Goal: Information Seeking & Learning: Learn about a topic

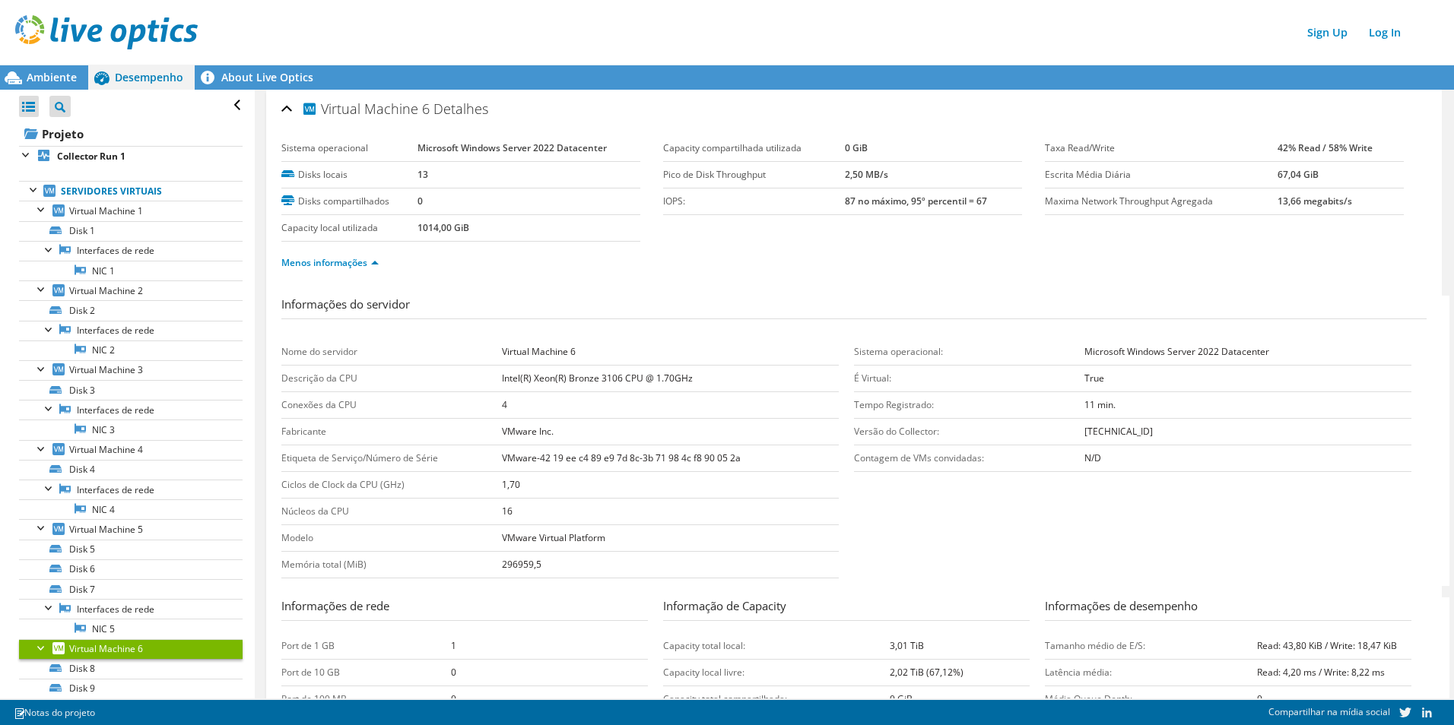
scroll to position [363, 0]
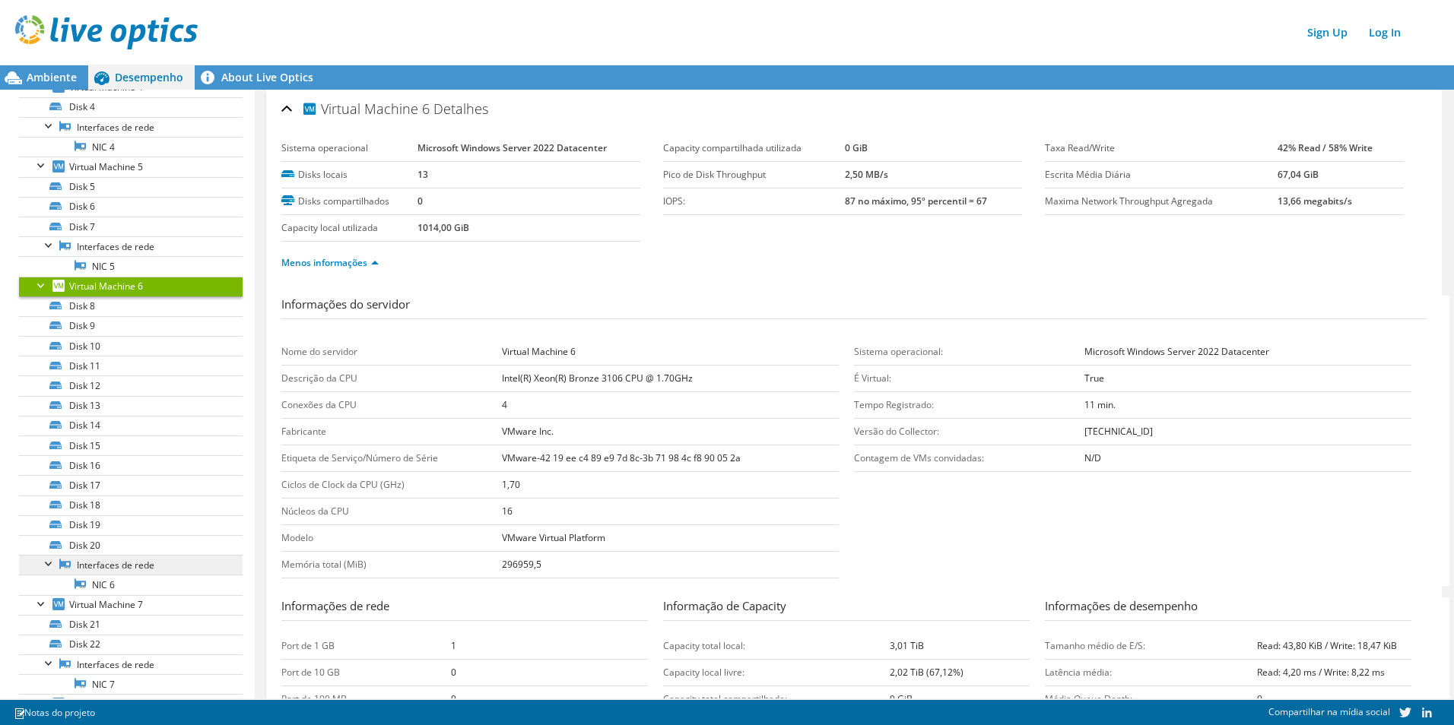
click at [103, 569] on link "Interfaces de rede" at bounding box center [131, 565] width 224 height 20
click at [105, 589] on link "NIC 6" at bounding box center [131, 585] width 224 height 20
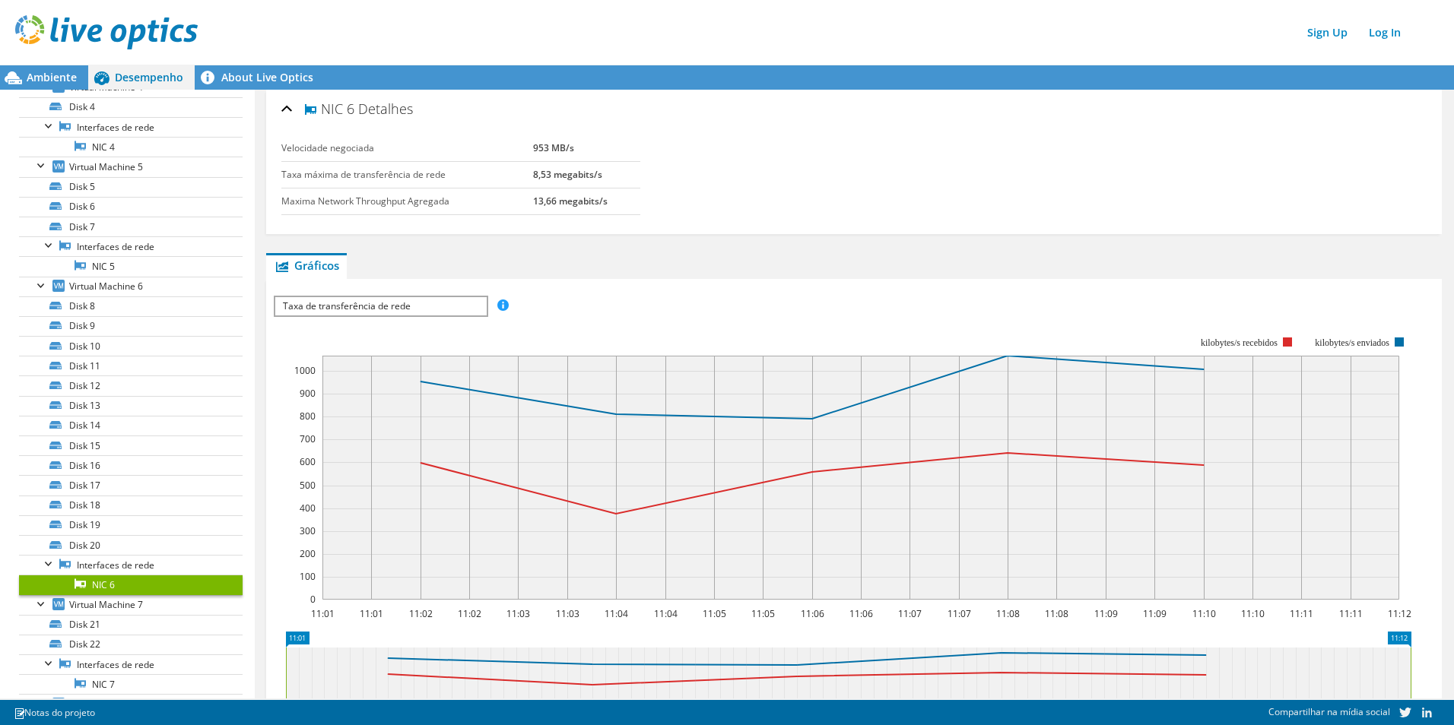
click at [423, 309] on span "Taxa de transferência de rede" at bounding box center [380, 306] width 211 height 18
click at [421, 325] on li "Taxa de transferência de rede" at bounding box center [380, 325] width 211 height 18
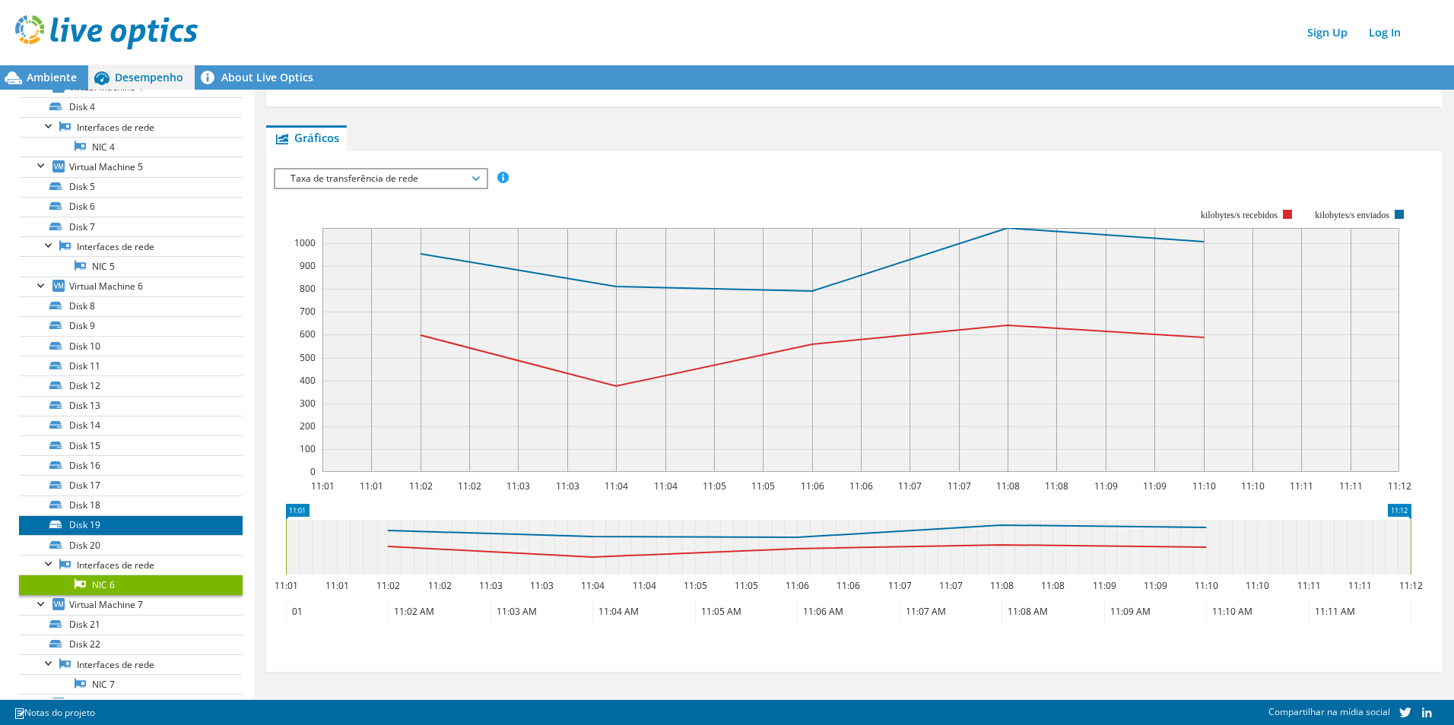
click at [85, 526] on link "Disk 19" at bounding box center [131, 526] width 224 height 20
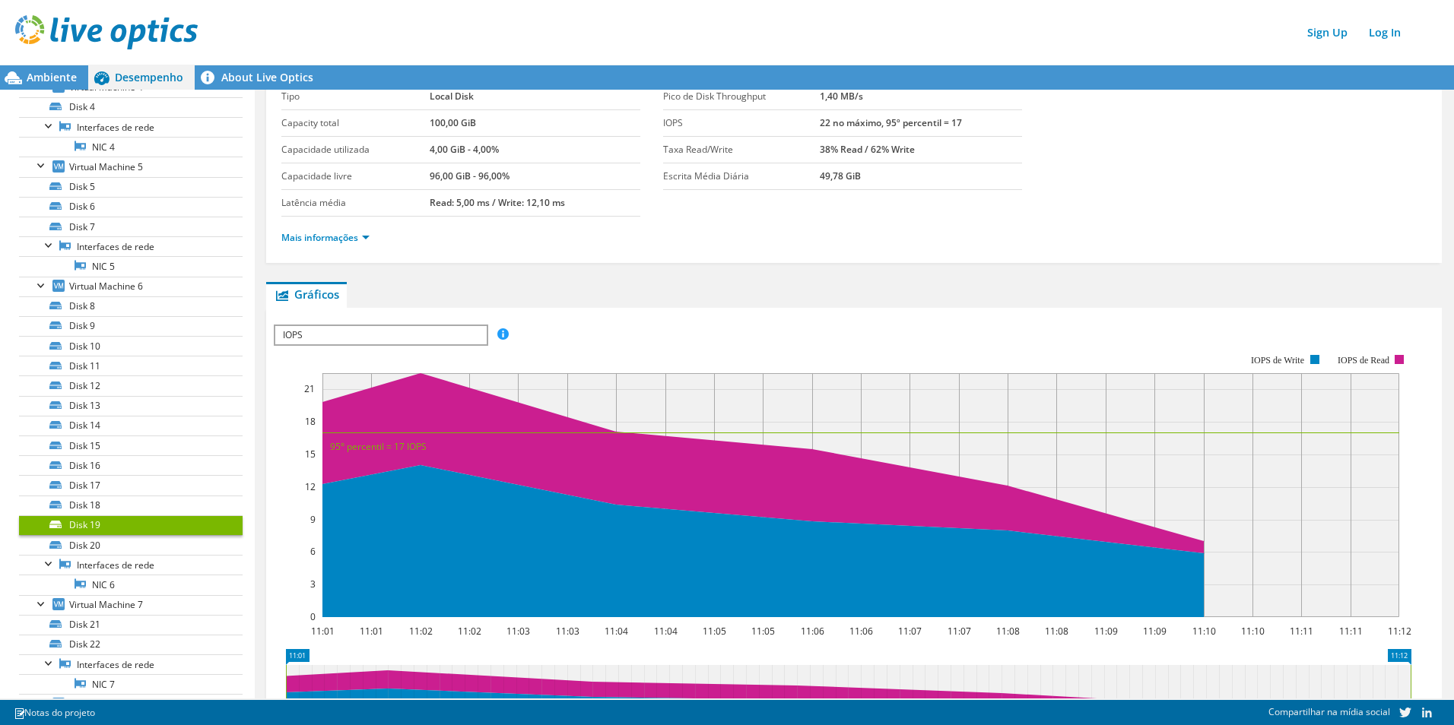
scroll to position [0, 0]
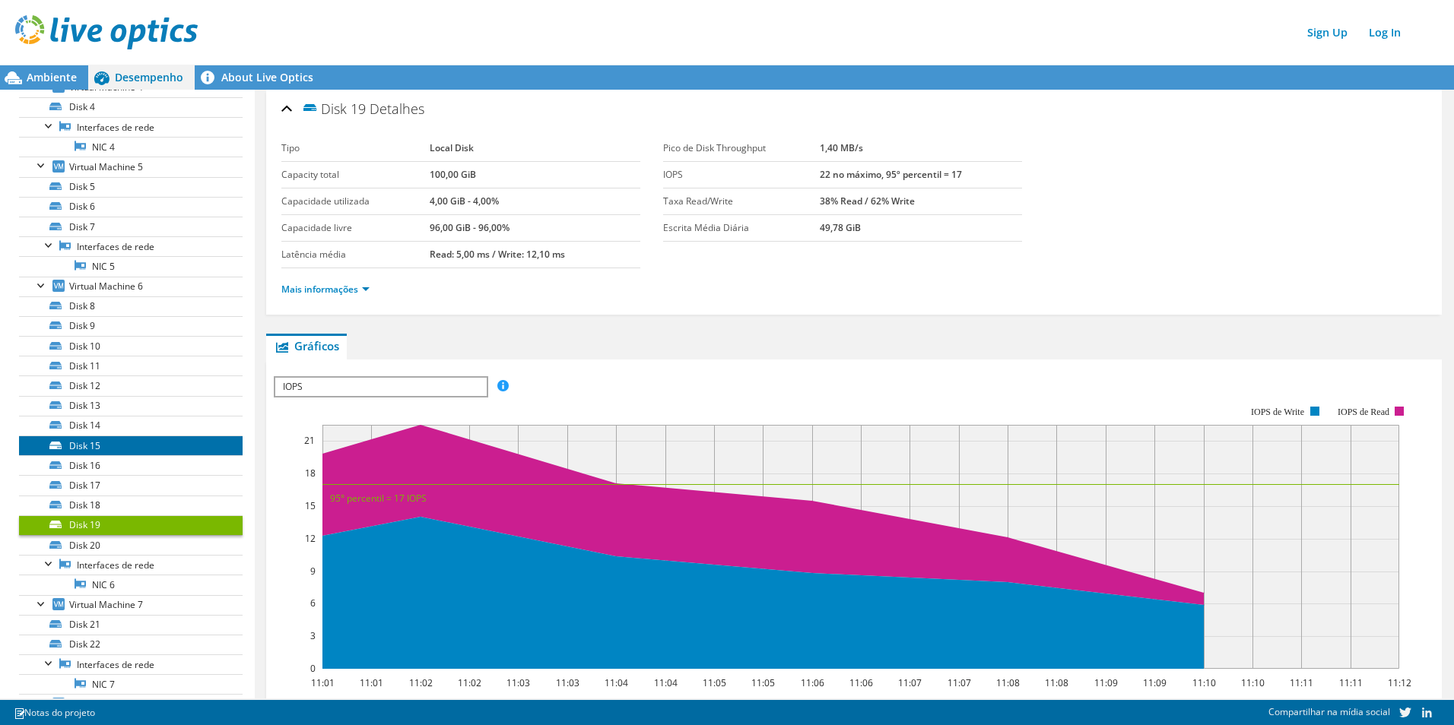
click at [94, 443] on link "Disk 15" at bounding box center [131, 446] width 224 height 20
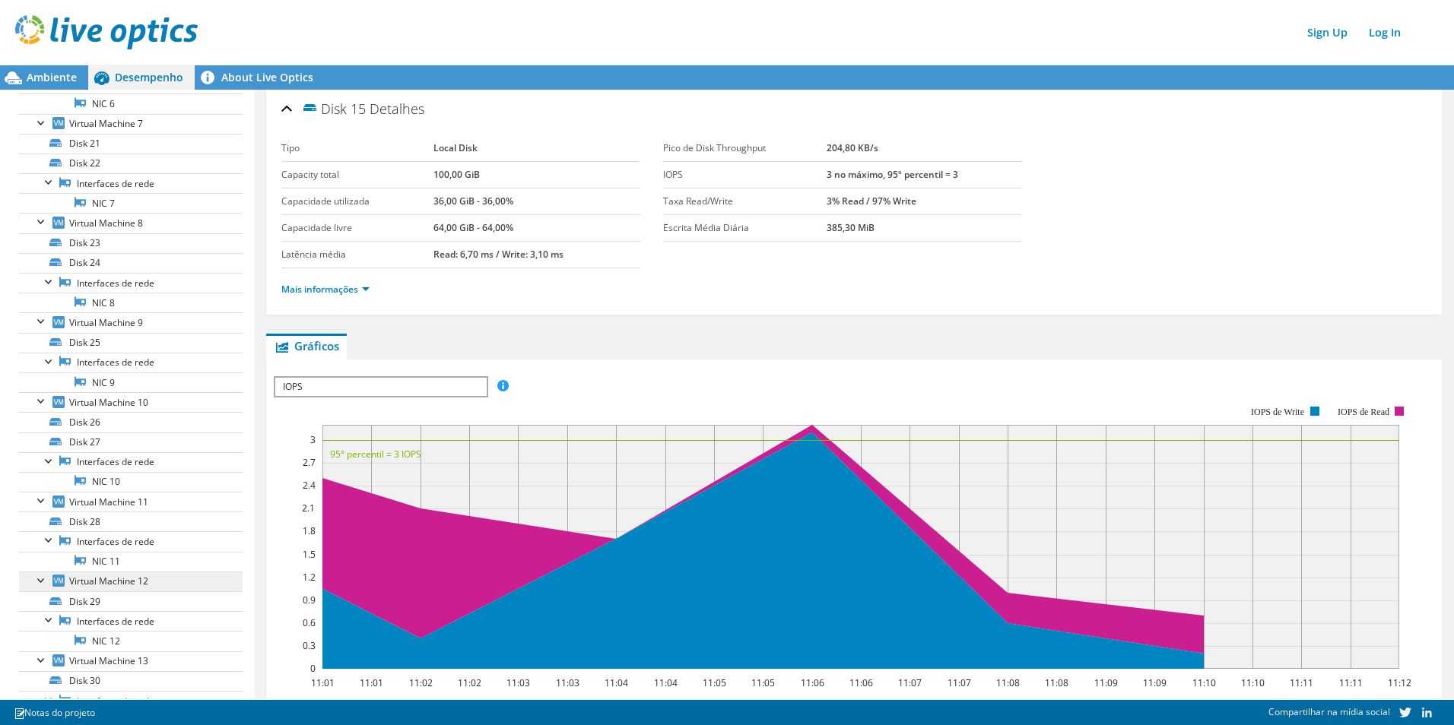
scroll to position [895, 0]
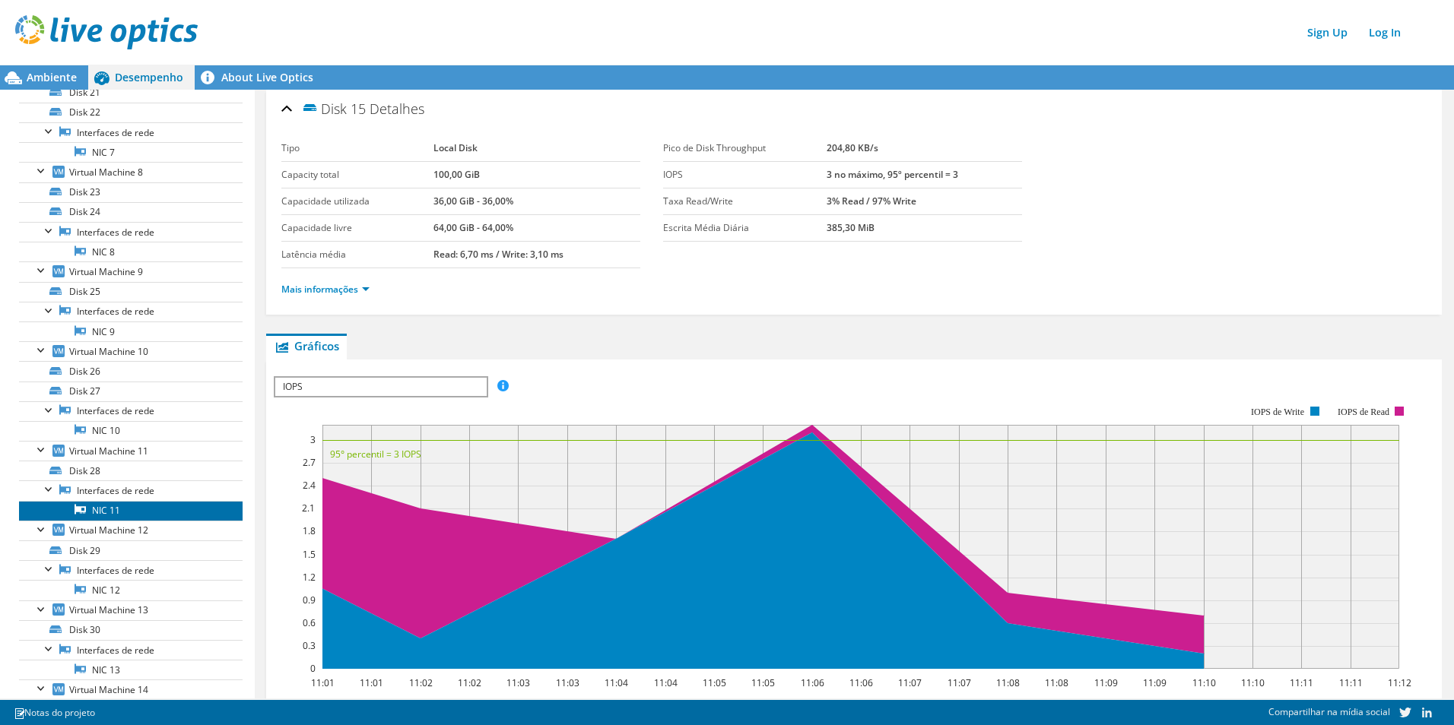
click at [111, 512] on link "NIC 11" at bounding box center [131, 511] width 224 height 20
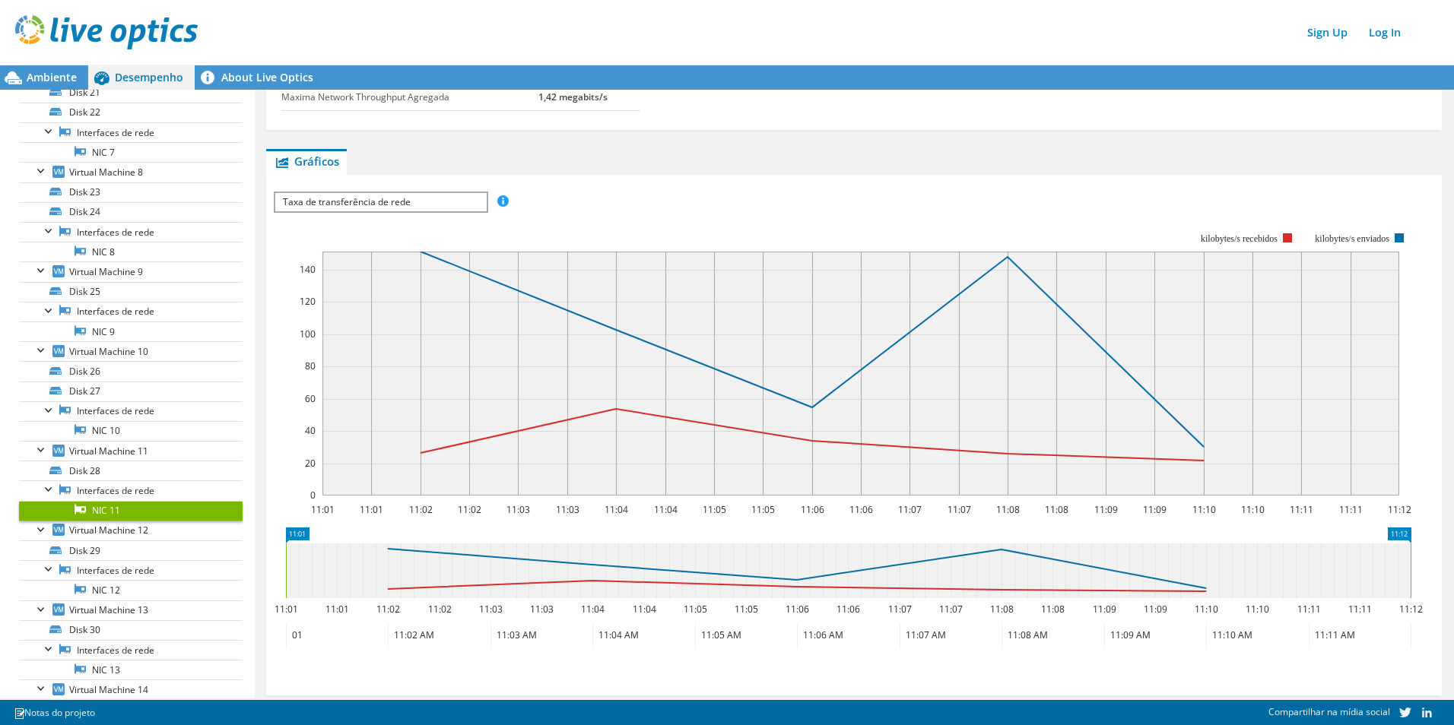
scroll to position [128, 0]
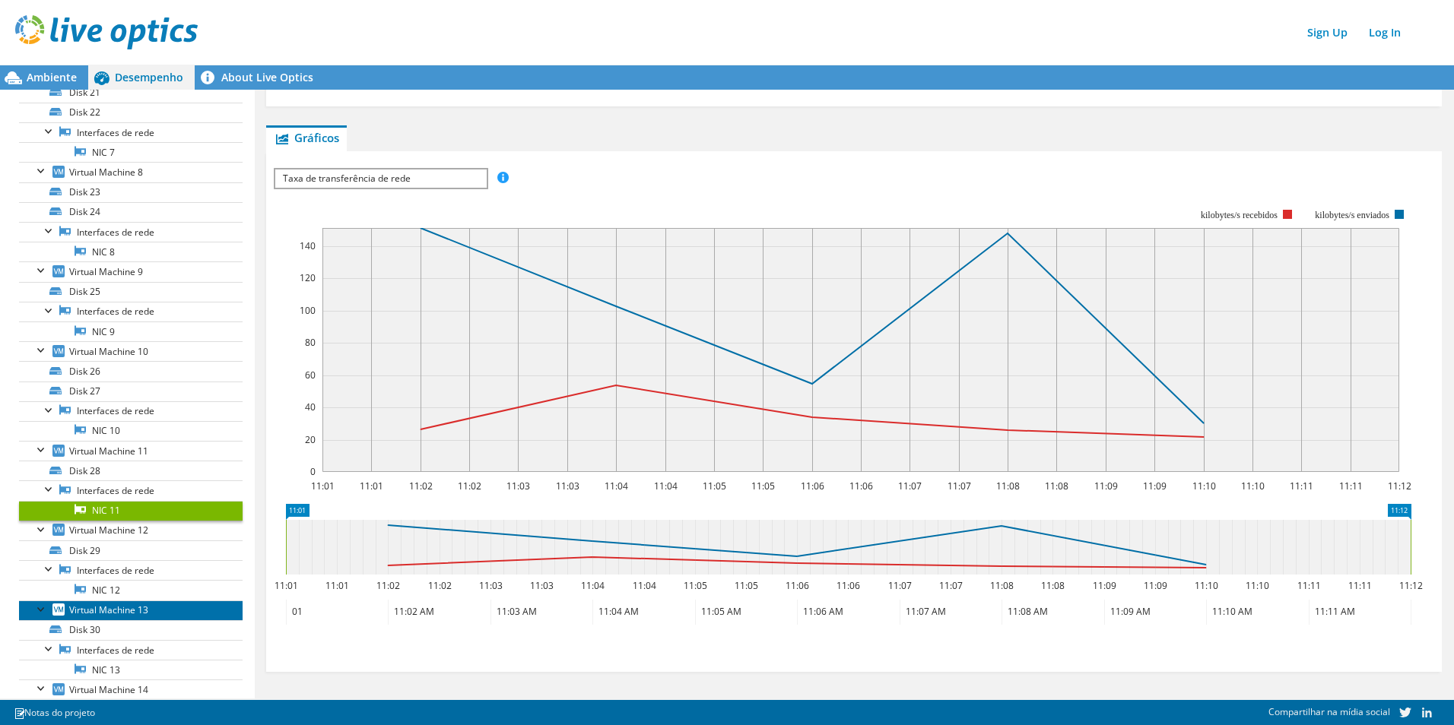
click at [99, 609] on span "Virtual Machine 13" at bounding box center [108, 610] width 79 height 13
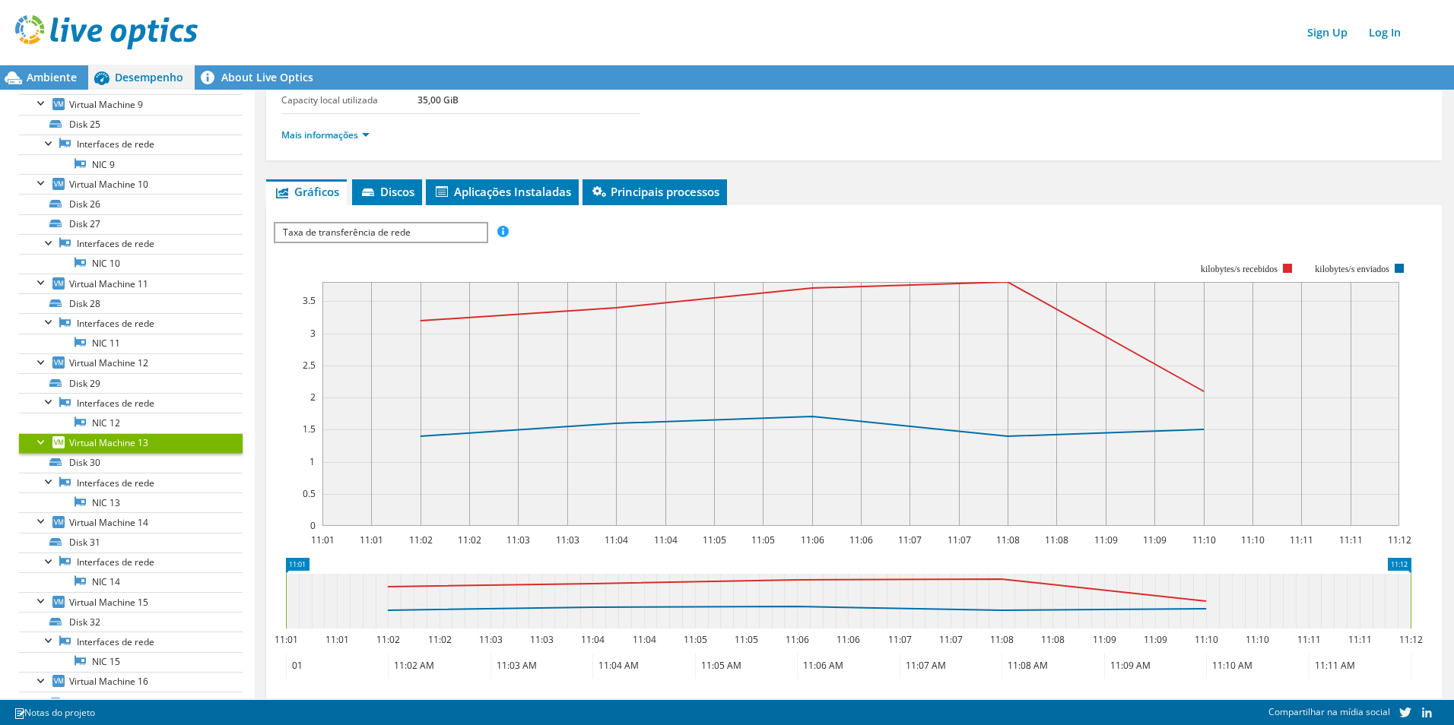
scroll to position [1275, 0]
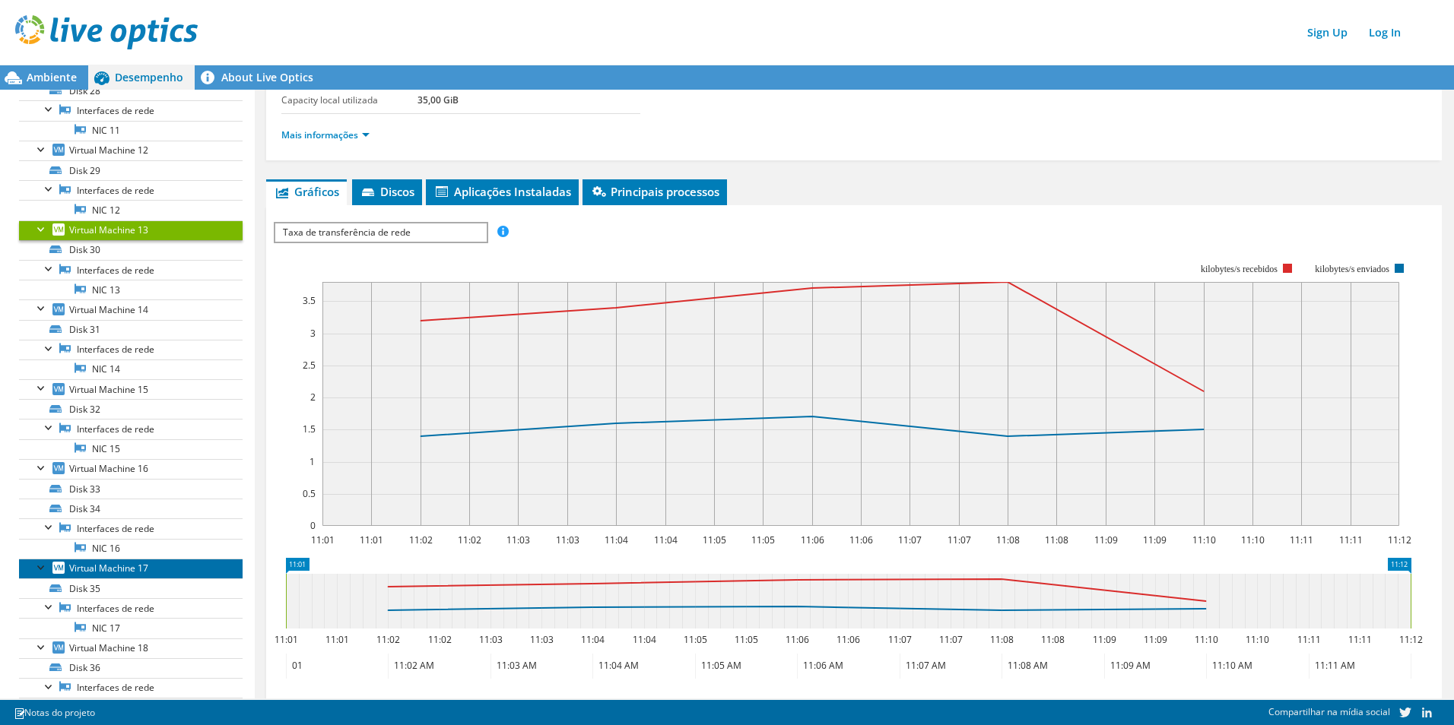
click at [109, 567] on span "Virtual Machine 17" at bounding box center [108, 568] width 79 height 13
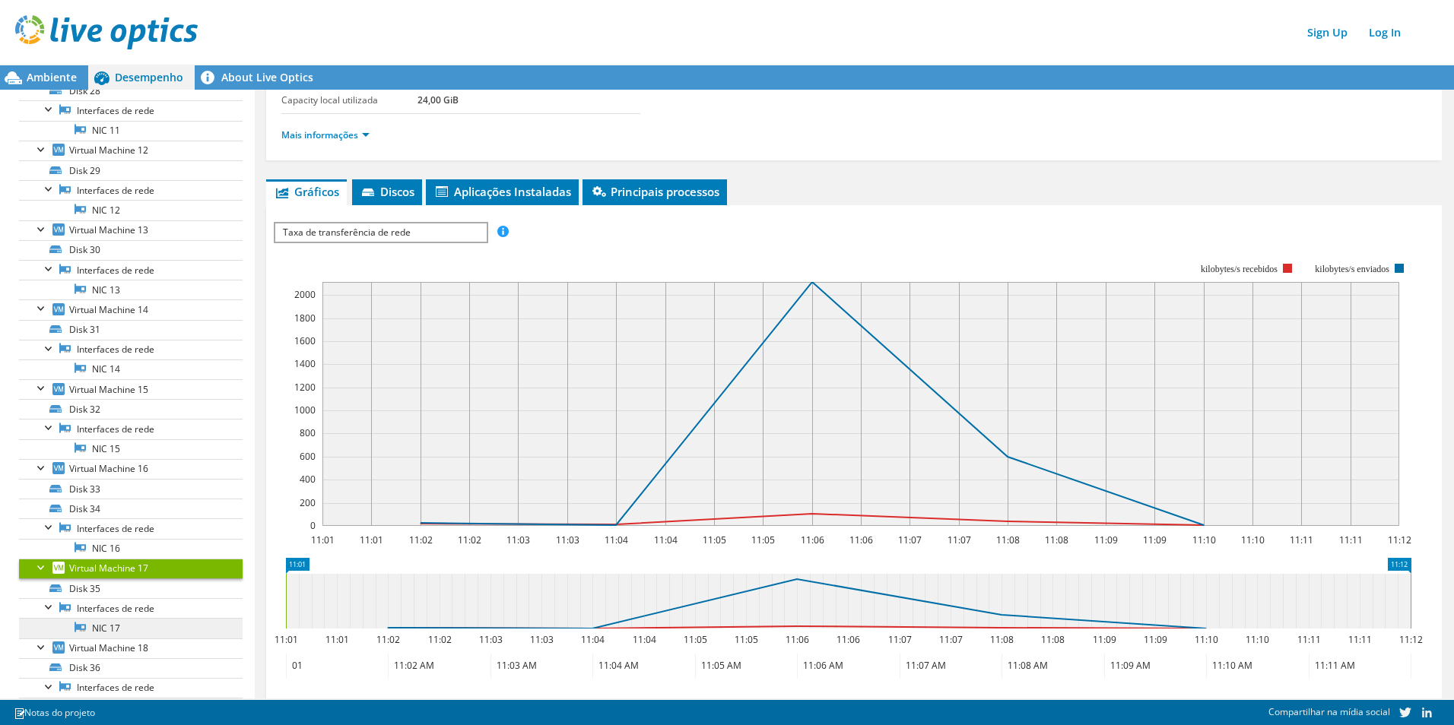
scroll to position [1427, 0]
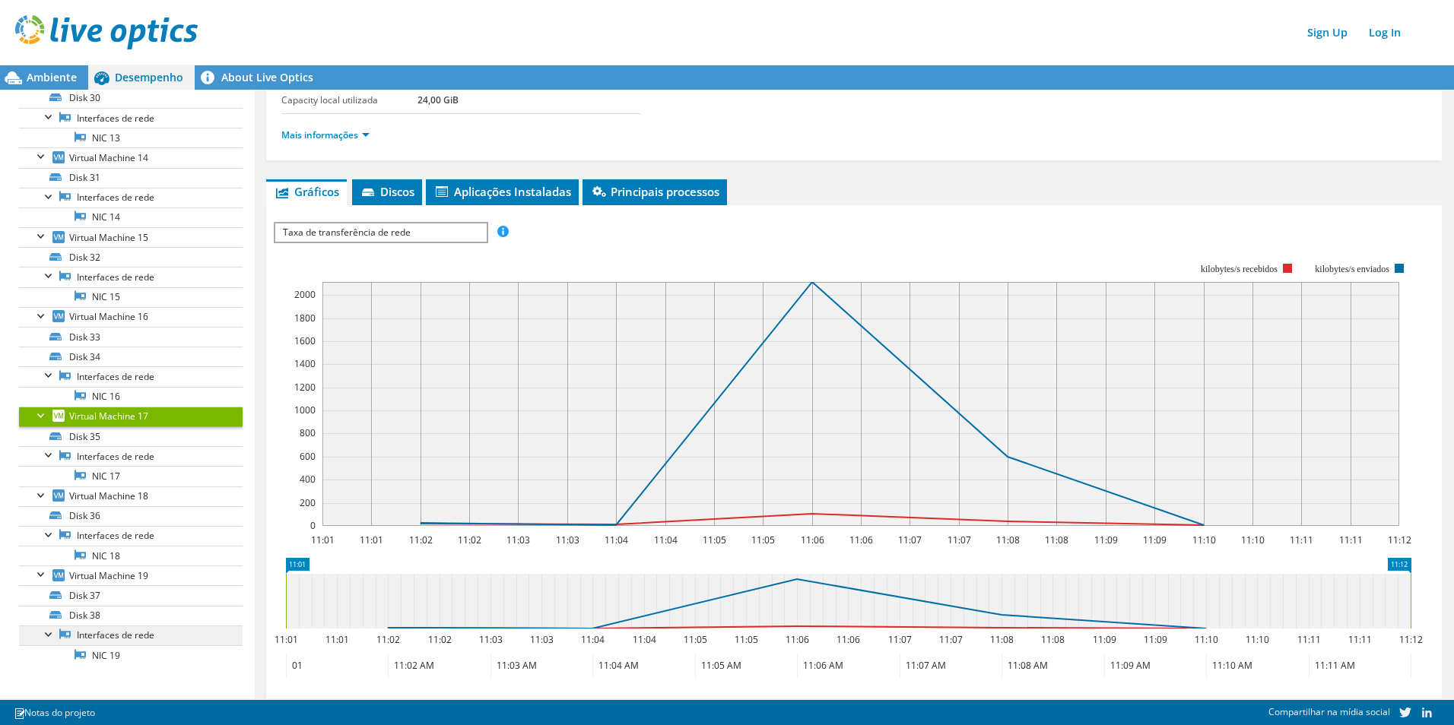
click at [102, 634] on link "Interfaces de rede" at bounding box center [131, 636] width 224 height 20
click at [103, 658] on link "NIC 19" at bounding box center [131, 656] width 224 height 20
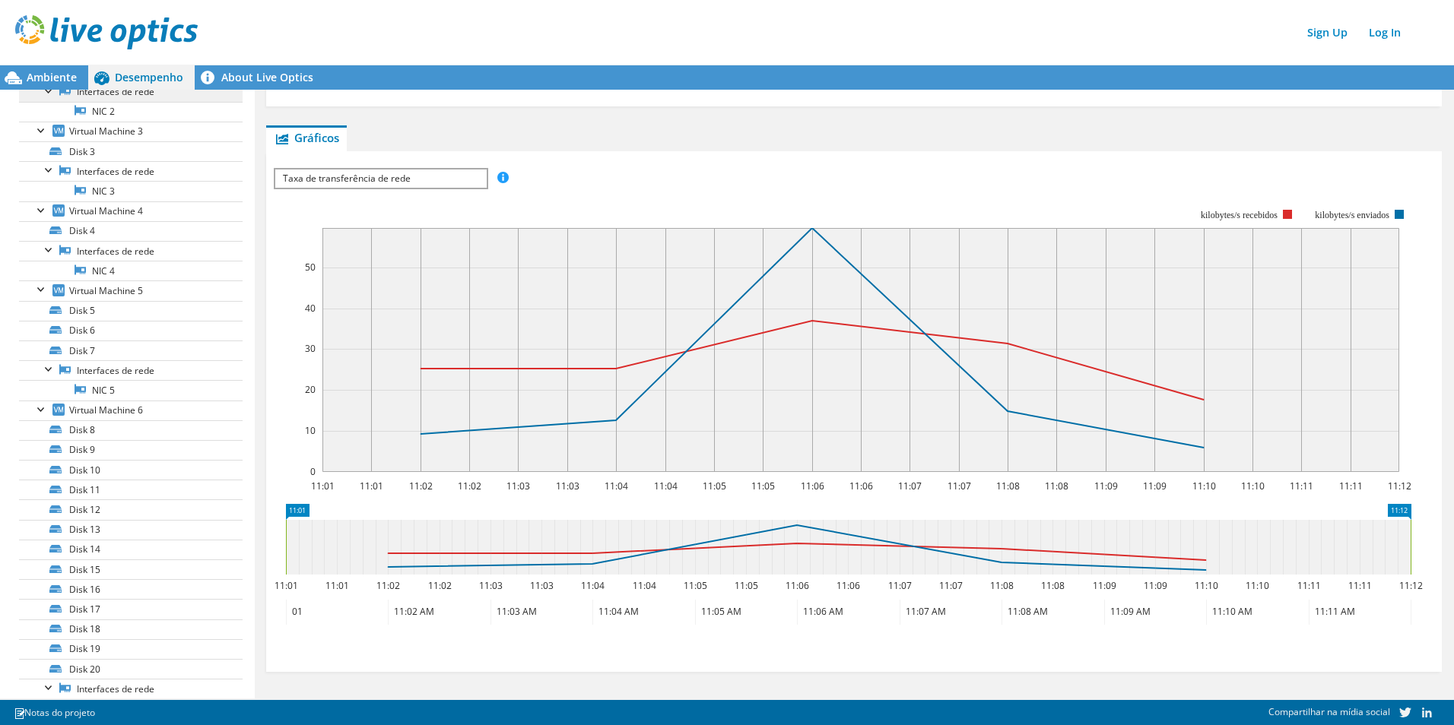
scroll to position [0, 0]
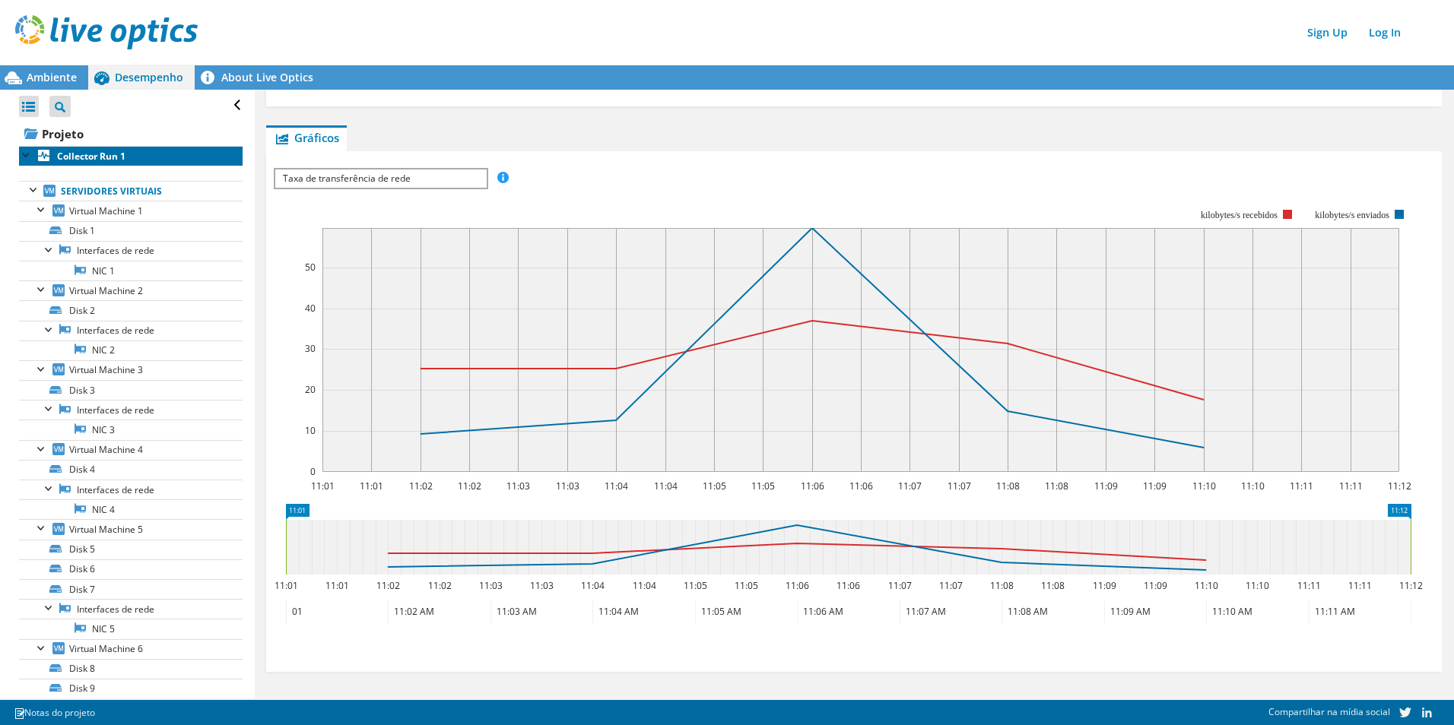
click at [75, 155] on b "Collector Run 1" at bounding box center [91, 156] width 68 height 13
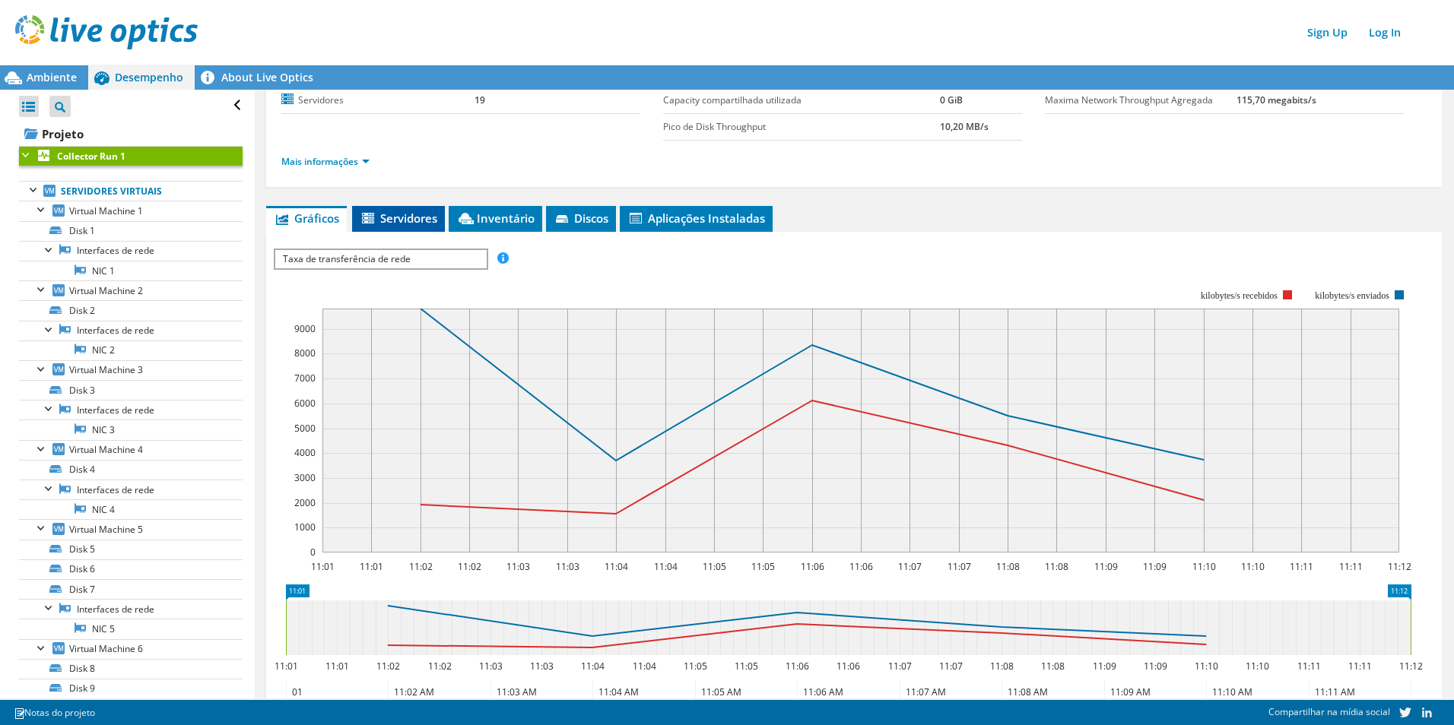
click at [420, 209] on li "Servidores" at bounding box center [398, 219] width 93 height 26
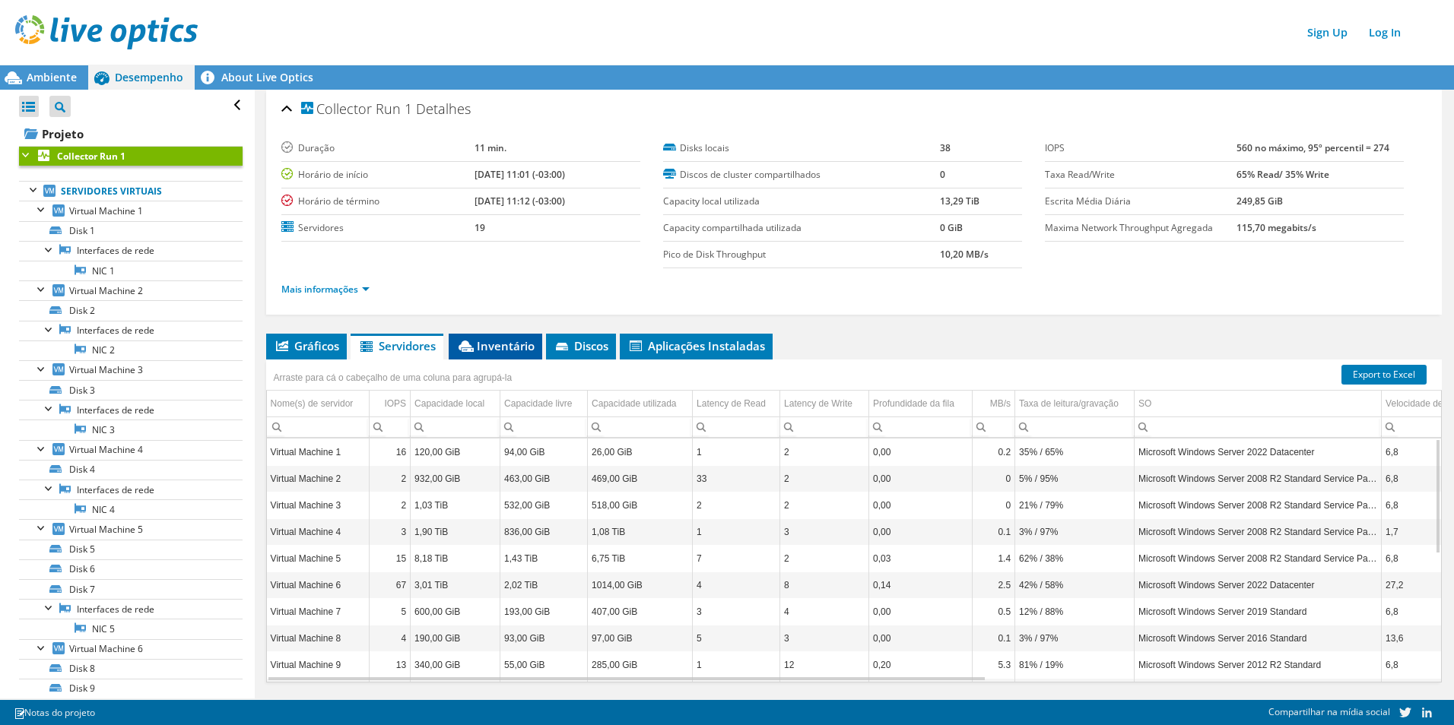
click at [478, 345] on span "Inventário" at bounding box center [495, 345] width 78 height 15
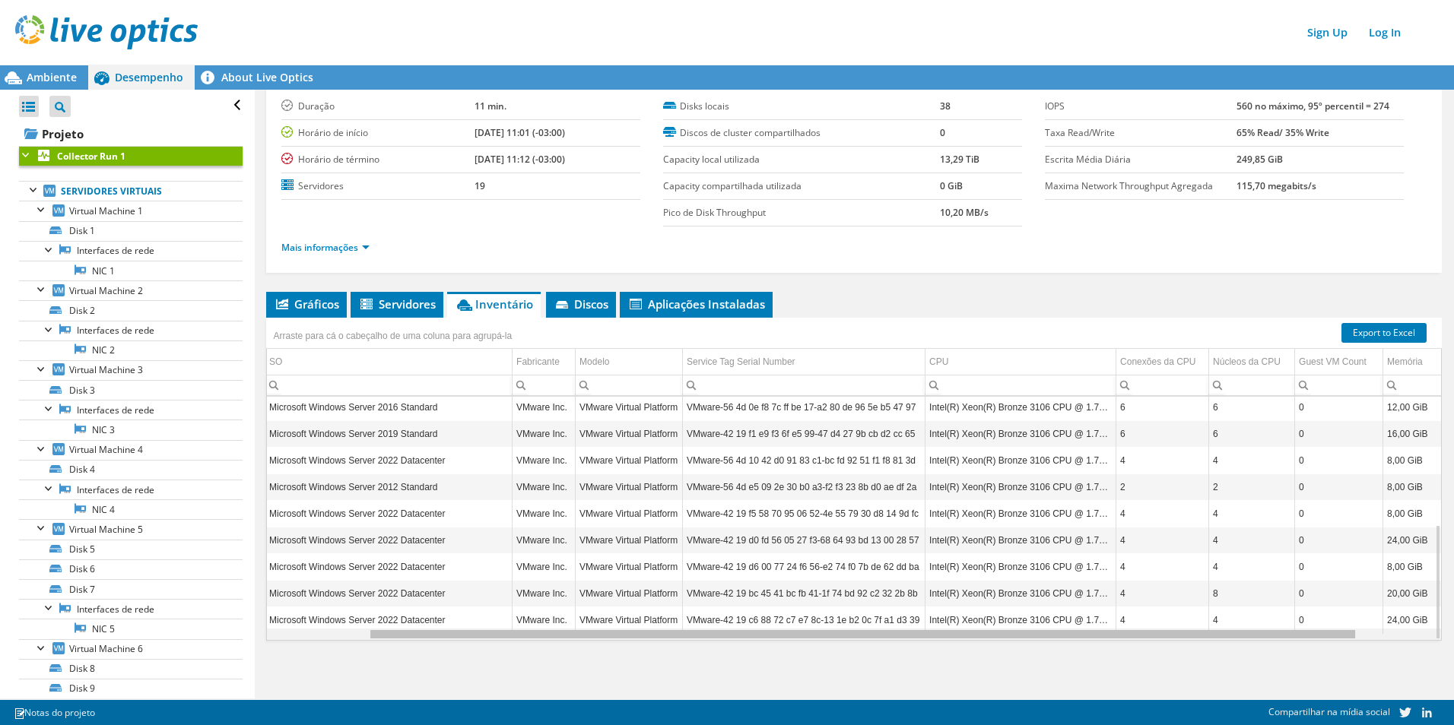
scroll to position [0, 206]
drag, startPoint x: 864, startPoint y: 636, endPoint x: 1106, endPoint y: 629, distance: 242.7
click at [1106, 629] on body "Sign Up Log In Este projeto foi arquivado. Nenhuma alteração pode ser feita, e …" at bounding box center [727, 362] width 1454 height 725
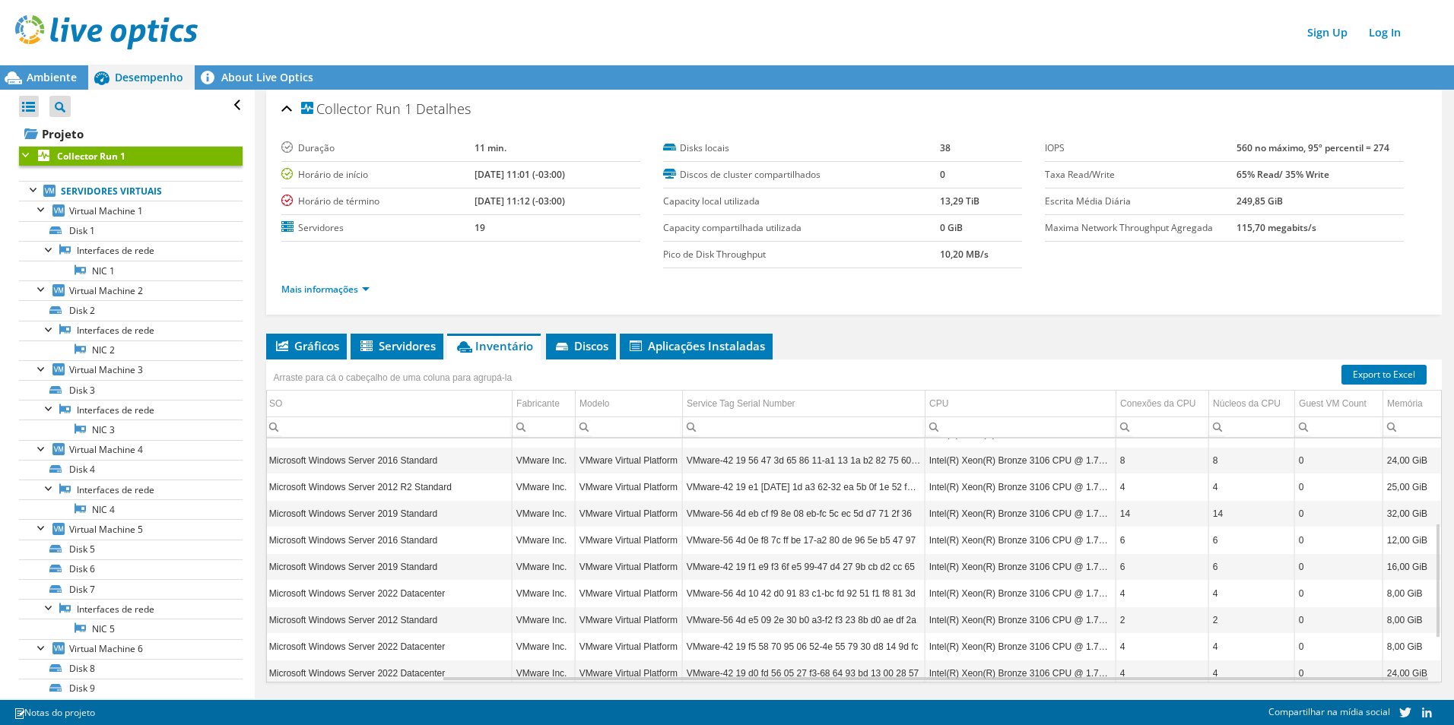
scroll to position [87, 206]
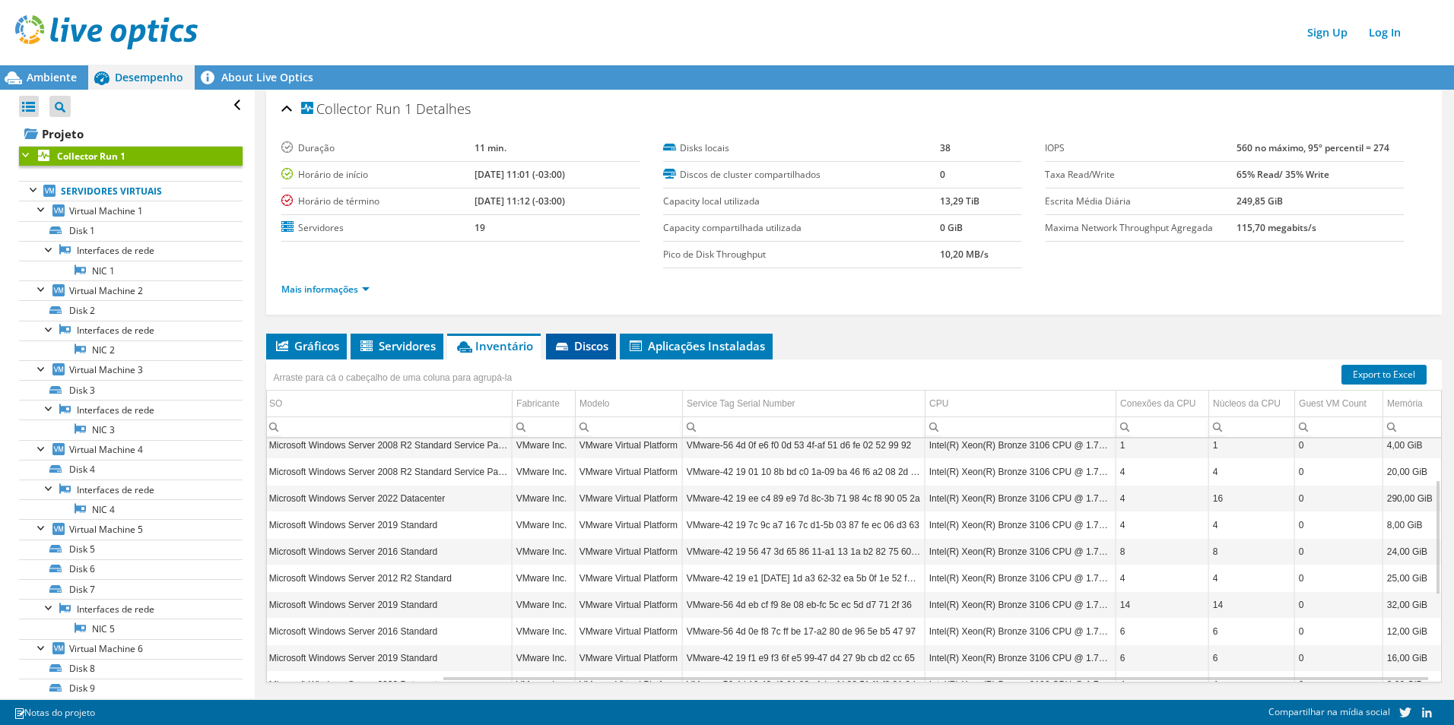
click at [598, 348] on span "Discos" at bounding box center [581, 345] width 55 height 15
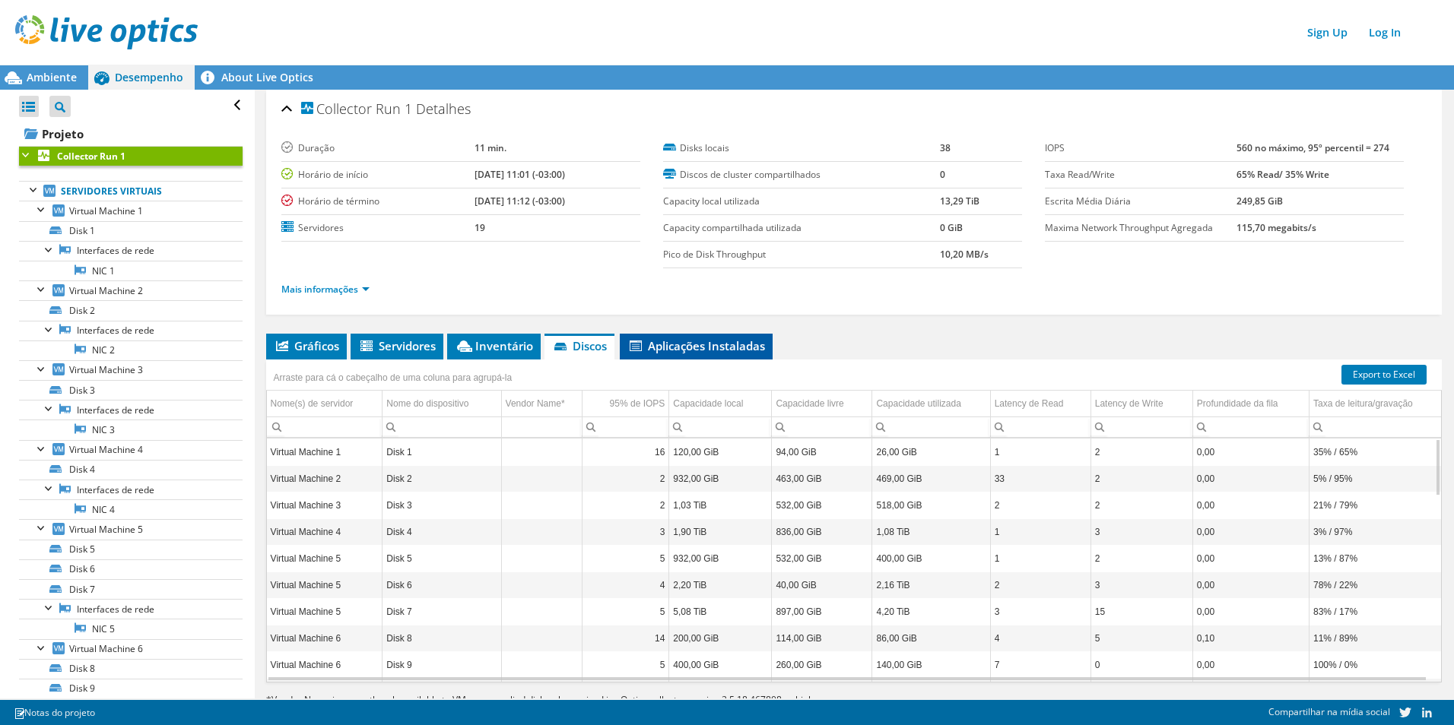
click at [686, 352] on span "Aplicações Instaladas" at bounding box center [696, 345] width 138 height 15
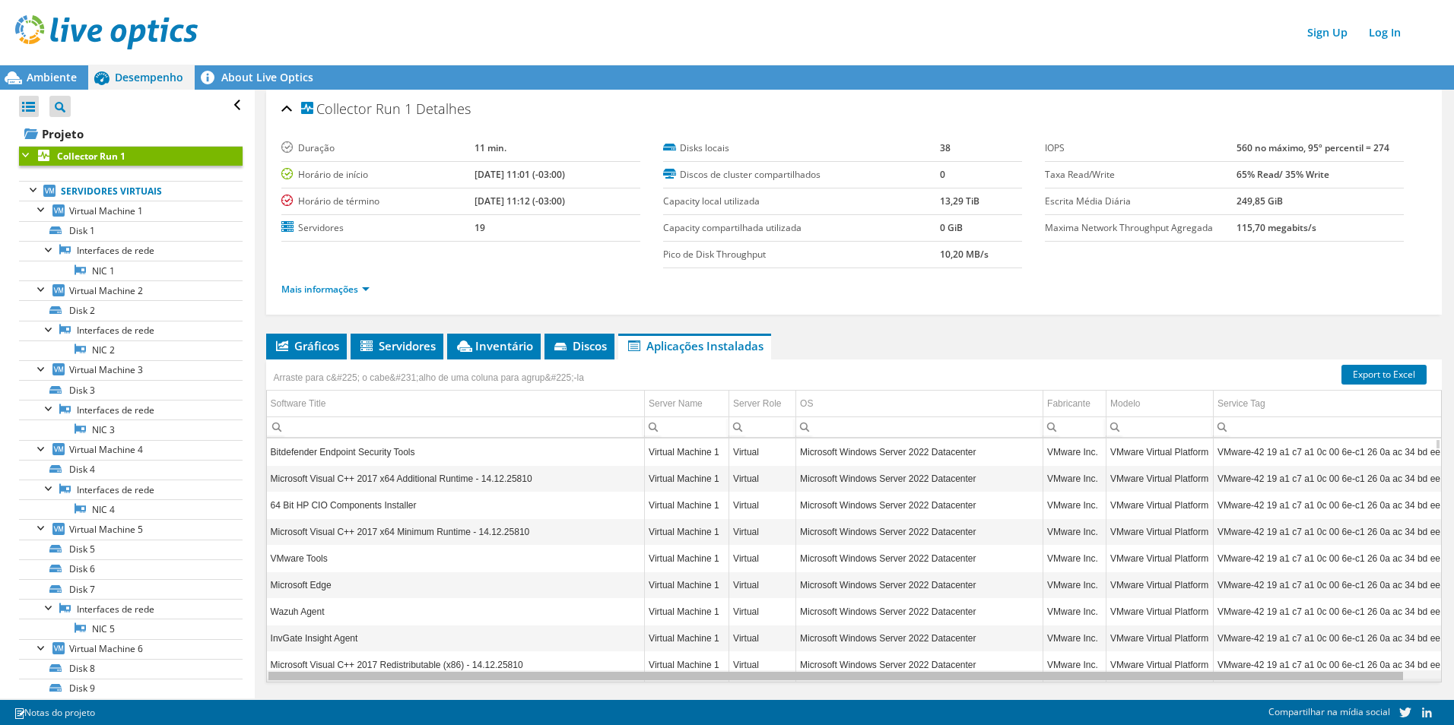
scroll to position [0, 0]
drag, startPoint x: 687, startPoint y: 681, endPoint x: 551, endPoint y: 671, distance: 136.5
click at [551, 671] on body "Sign Up Log In Este projeto foi arquivado. Nenhuma alteração pode ser feita, e …" at bounding box center [727, 362] width 1454 height 725
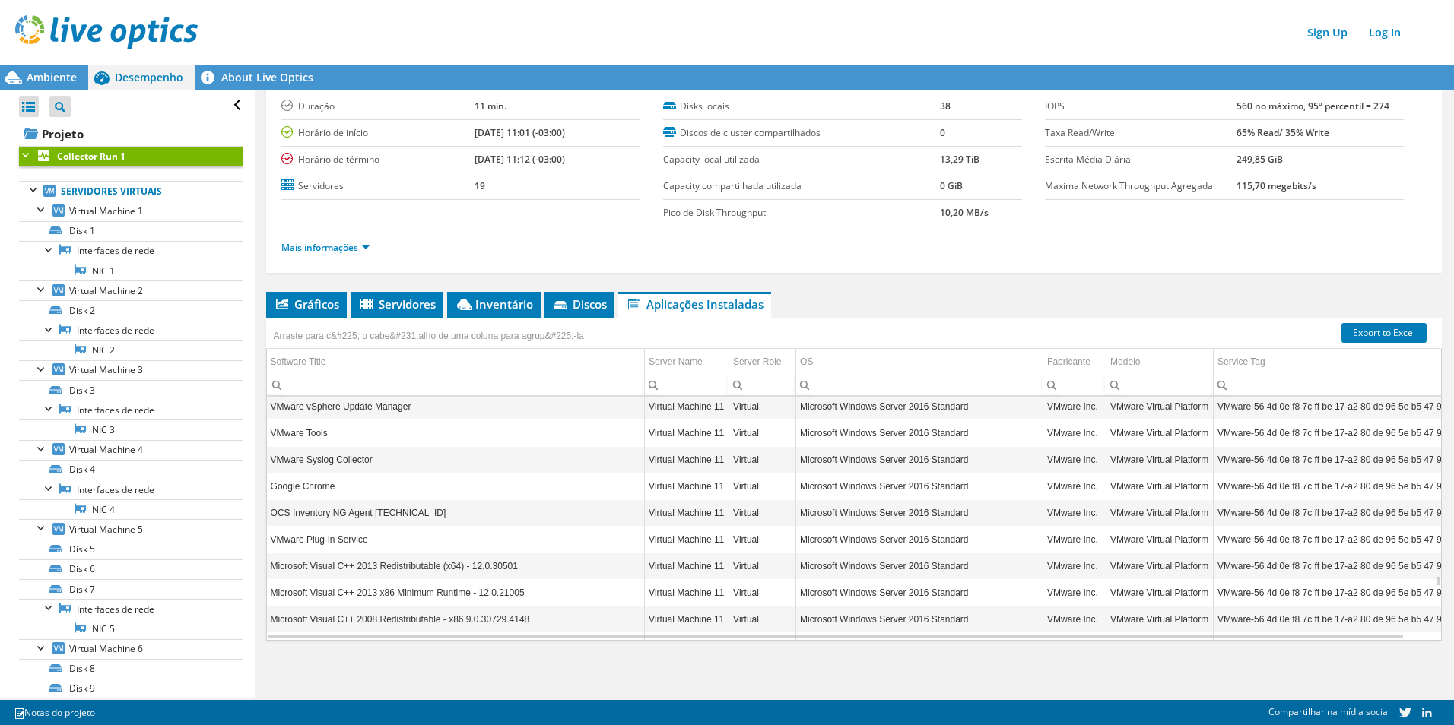
scroll to position [17337, 0]
